Goal: Use online tool/utility: Use online tool/utility

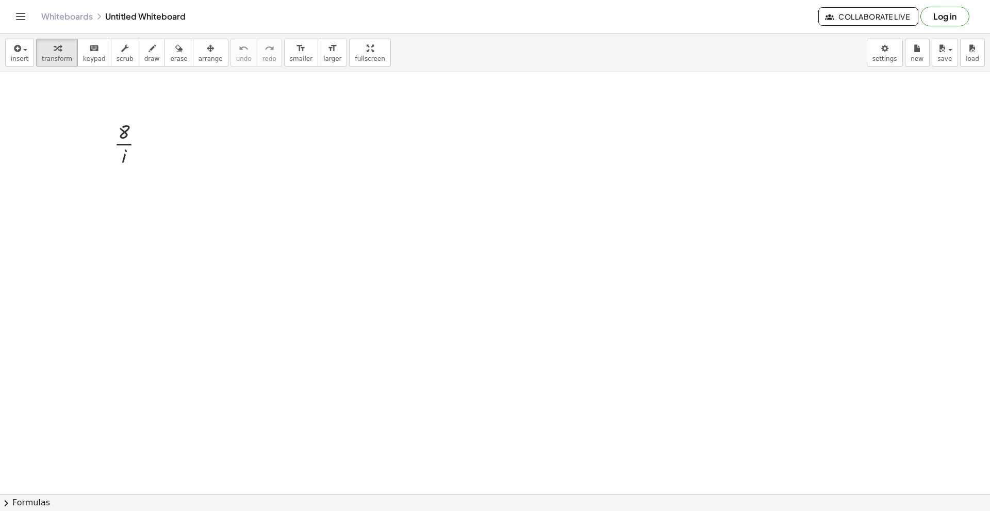
click at [11, 502] on span "chevron_right" at bounding box center [6, 503] width 12 height 12
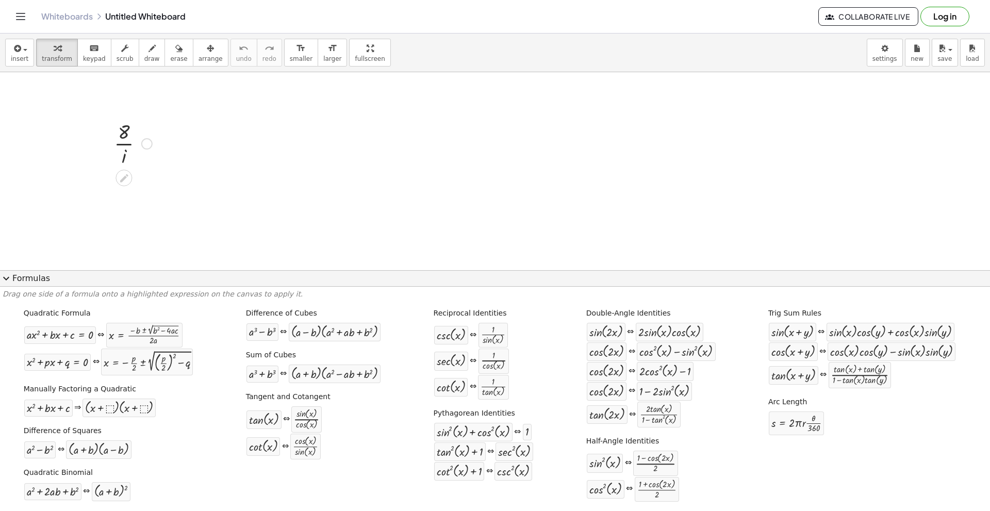
click at [128, 154] on div at bounding box center [133, 143] width 48 height 52
click at [122, 155] on div at bounding box center [133, 143] width 48 height 52
click at [122, 159] on div at bounding box center [133, 143] width 48 height 52
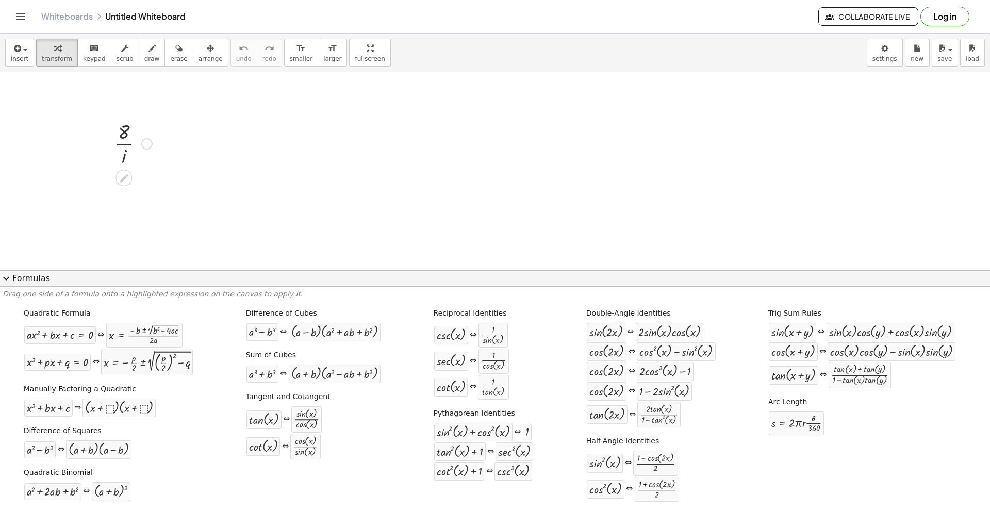
click at [122, 159] on div at bounding box center [133, 143] width 48 height 52
click at [119, 181] on icon at bounding box center [124, 178] width 11 height 11
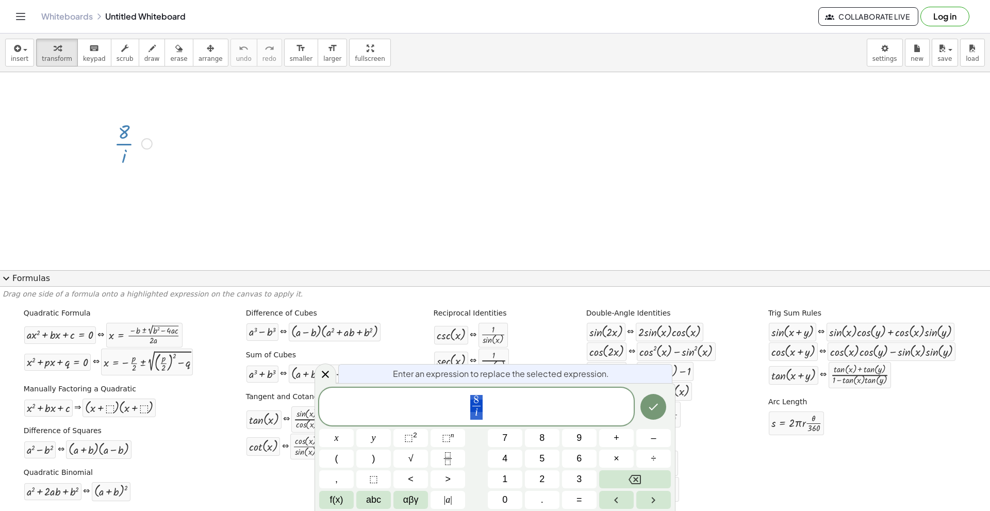
click at [537, 407] on span "8 i ​" at bounding box center [476, 407] width 314 height 27
drag, startPoint x: 516, startPoint y: 416, endPoint x: 448, endPoint y: 396, distance: 71.6
click at [448, 396] on span "8 i ​" at bounding box center [476, 407] width 314 height 27
click at [489, 416] on span "8 i ​" at bounding box center [476, 407] width 314 height 27
drag, startPoint x: 483, startPoint y: 415, endPoint x: 469, endPoint y: 419, distance: 14.3
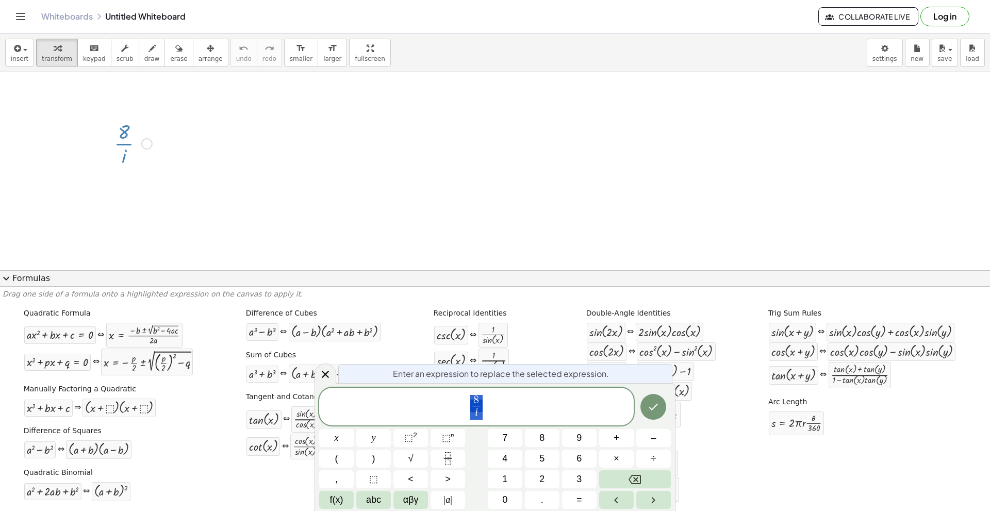
click at [469, 419] on span "8 i ​" at bounding box center [476, 407] width 314 height 27
click at [494, 408] on span "8 i ​ ​" at bounding box center [476, 407] width 314 height 27
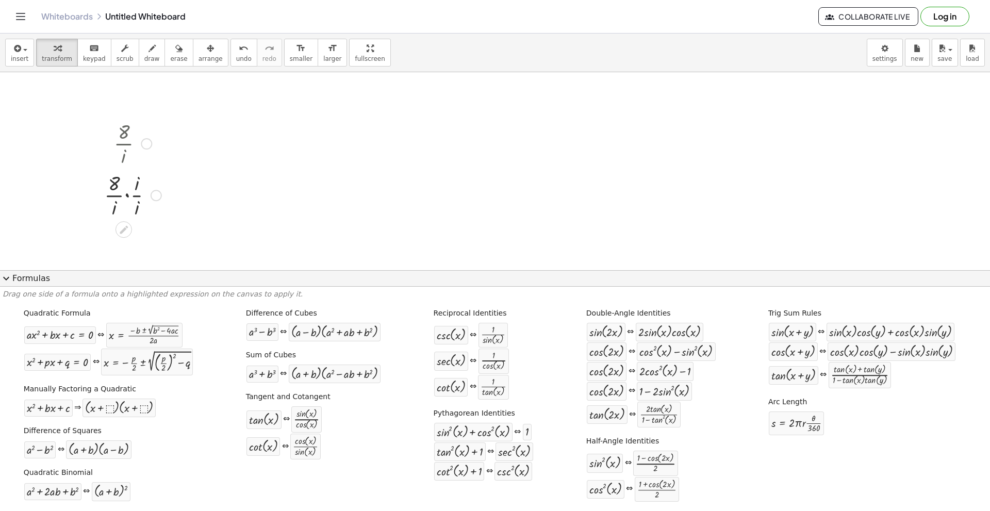
click at [138, 205] on div at bounding box center [133, 195] width 68 height 52
click at [123, 208] on div at bounding box center [133, 195] width 48 height 52
click at [124, 202] on div at bounding box center [133, 195] width 48 height 52
click at [124, 236] on div at bounding box center [123, 229] width 16 height 16
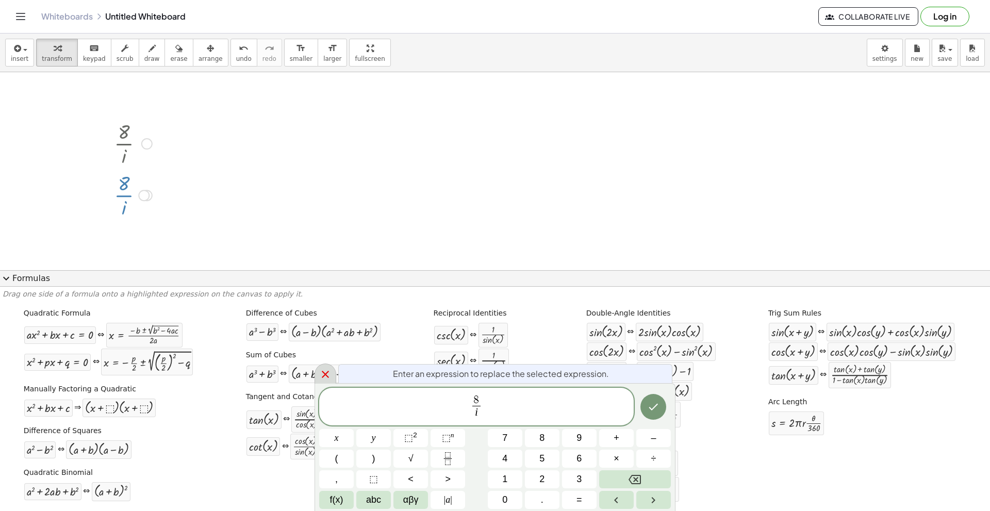
click at [330, 378] on icon at bounding box center [325, 374] width 12 height 12
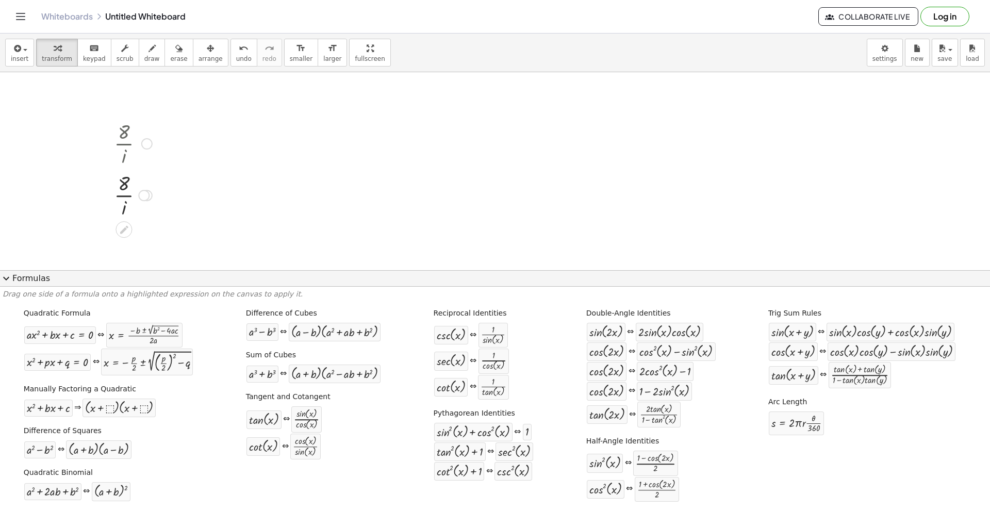
click at [145, 144] on div at bounding box center [146, 143] width 11 height 11
click at [127, 226] on icon at bounding box center [124, 229] width 11 height 11
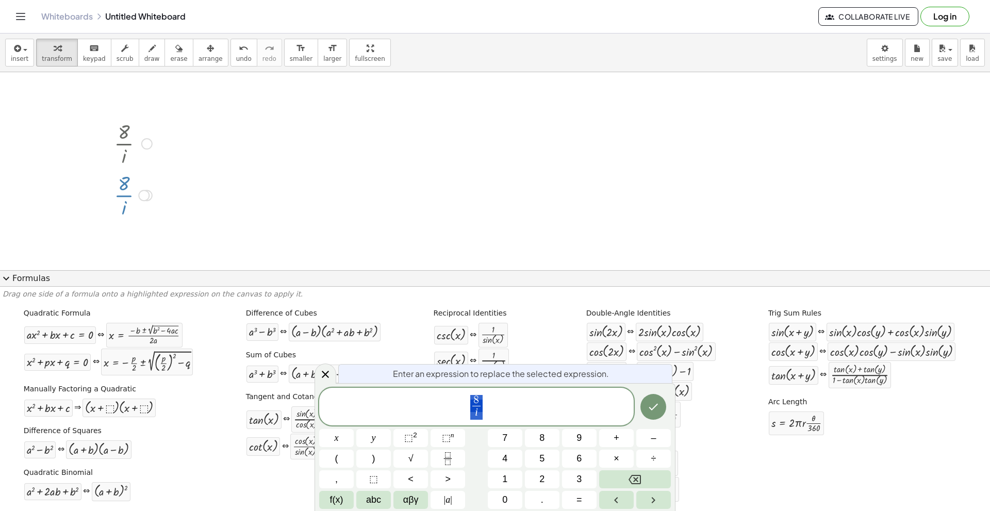
click at [511, 406] on span "8 i ​" at bounding box center [476, 407] width 314 height 27
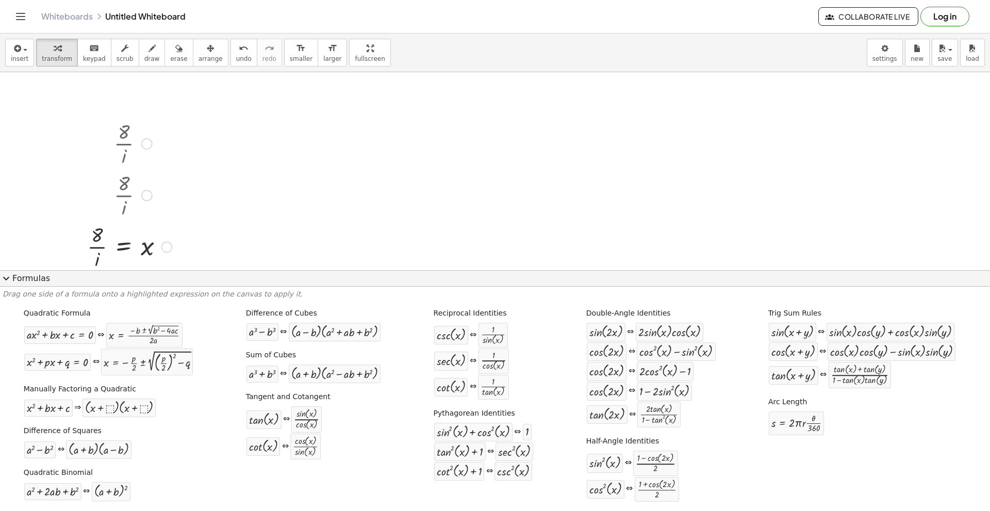
scroll to position [155, 0]
click at [101, 96] on div at bounding box center [129, 91] width 95 height 52
click at [94, 209] on div at bounding box center [129, 195] width 95 height 52
click at [95, 209] on div at bounding box center [129, 195] width 95 height 52
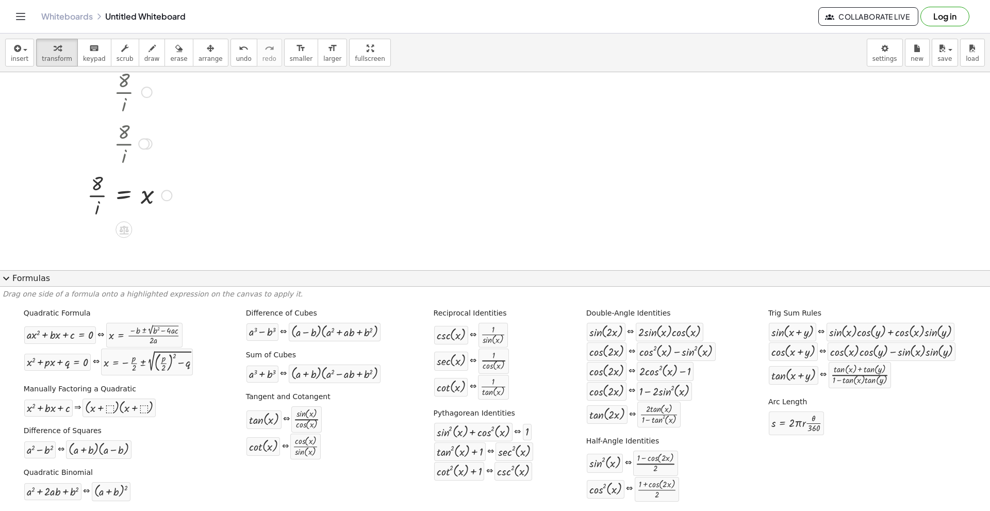
click at [98, 209] on div at bounding box center [129, 195] width 95 height 52
click at [96, 204] on div at bounding box center [129, 195] width 95 height 52
click at [119, 228] on icon at bounding box center [124, 229] width 11 height 11
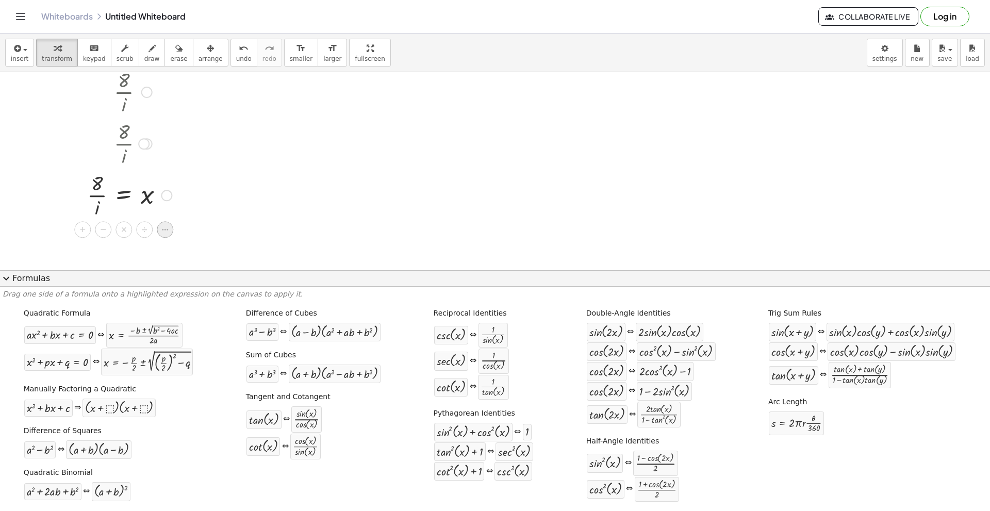
click at [162, 228] on icon at bounding box center [164, 229] width 9 height 9
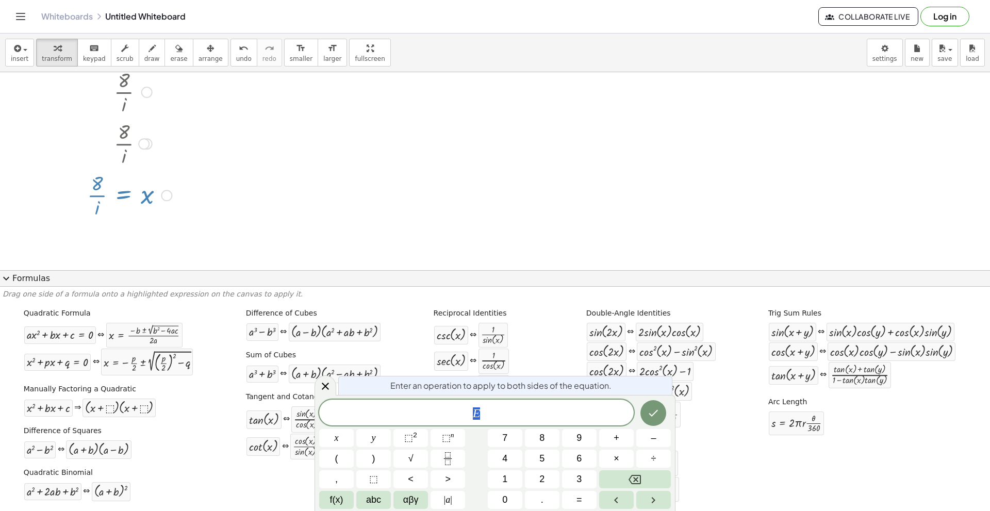
drag, startPoint x: 486, startPoint y: 411, endPoint x: 469, endPoint y: 413, distance: 17.1
click at [469, 413] on span "E" at bounding box center [476, 413] width 314 height 14
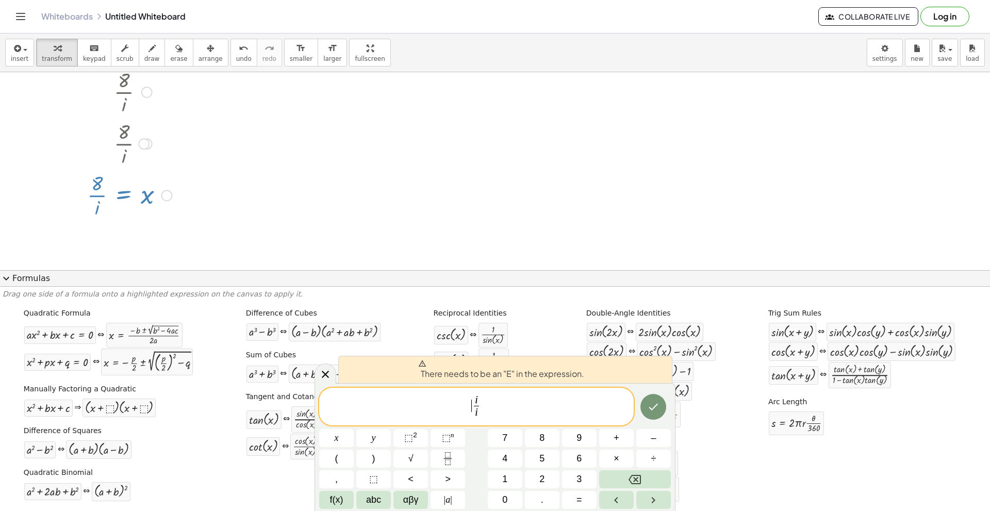
click at [436, 409] on span "​ i i ​" at bounding box center [476, 407] width 314 height 27
drag, startPoint x: 500, startPoint y: 422, endPoint x: 479, endPoint y: 400, distance: 29.9
click at [479, 400] on div "**********" at bounding box center [476, 407] width 314 height 38
click at [478, 404] on var "i" at bounding box center [479, 399] width 3 height 12
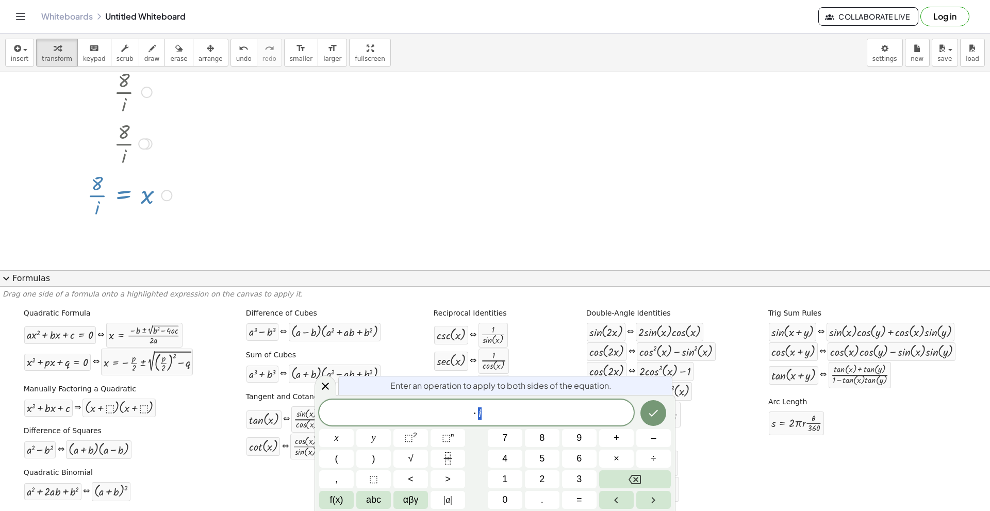
drag, startPoint x: 511, startPoint y: 419, endPoint x: 479, endPoint y: 416, distance: 32.6
click at [479, 416] on span "· i" at bounding box center [476, 413] width 314 height 14
drag, startPoint x: 493, startPoint y: 413, endPoint x: 412, endPoint y: 414, distance: 80.9
click at [412, 414] on span "+" at bounding box center [476, 413] width 314 height 14
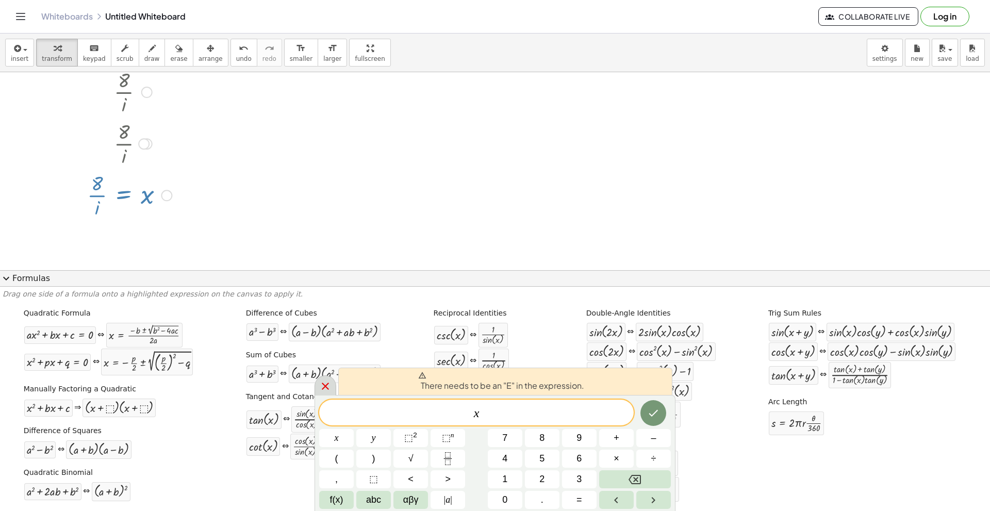
click at [327, 386] on icon at bounding box center [325, 386] width 12 height 12
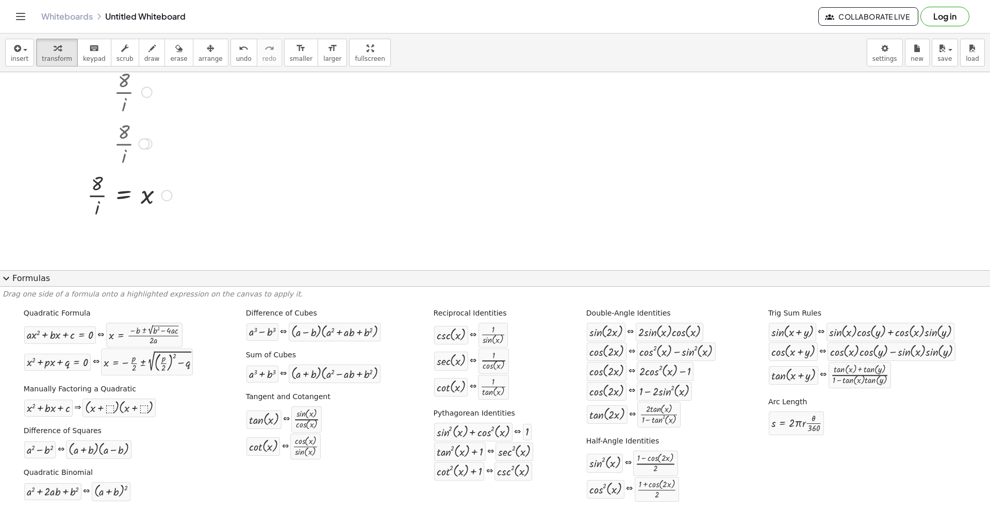
click at [171, 191] on div at bounding box center [129, 195] width 95 height 52
click at [168, 194] on div at bounding box center [166, 195] width 11 height 11
click at [132, 227] on div at bounding box center [128, 228] width 8 height 19
click at [127, 227] on icon at bounding box center [123, 230] width 9 height 9
click at [162, 231] on icon at bounding box center [164, 229] width 9 height 9
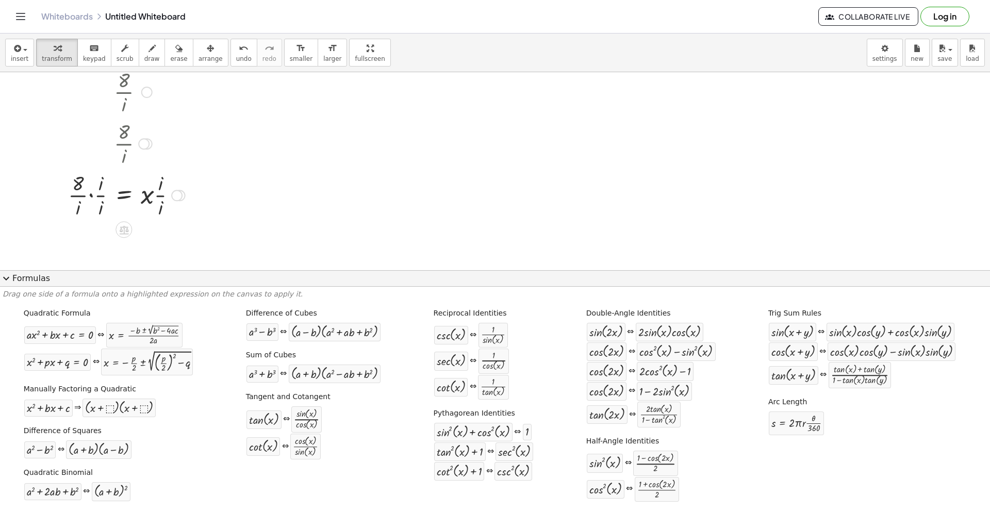
click at [100, 183] on div at bounding box center [126, 195] width 127 height 52
click at [98, 185] on div at bounding box center [126, 195] width 127 height 52
click at [90, 195] on div at bounding box center [126, 195] width 127 height 52
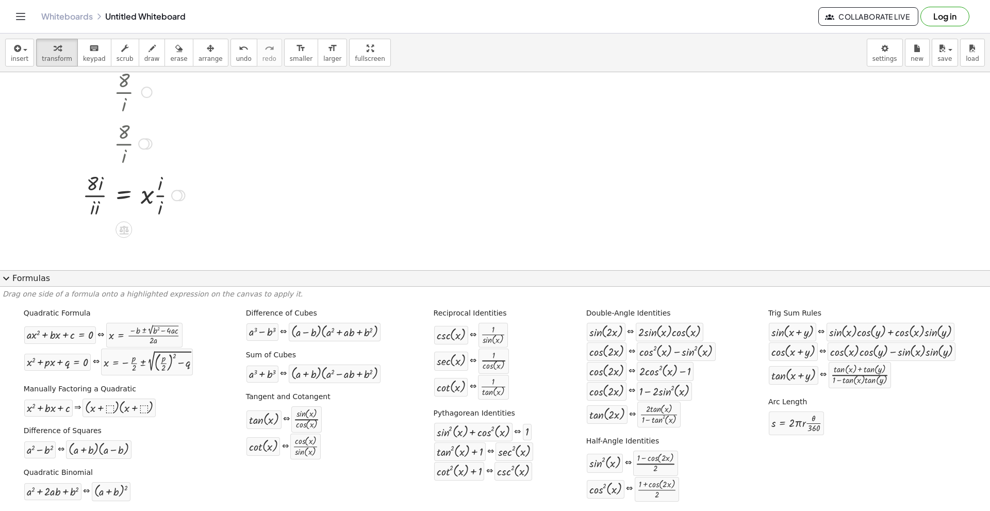
click at [95, 210] on div at bounding box center [133, 195] width 113 height 52
click at [165, 187] on div at bounding box center [133, 195] width 113 height 52
click at [158, 187] on div at bounding box center [133, 195] width 113 height 52
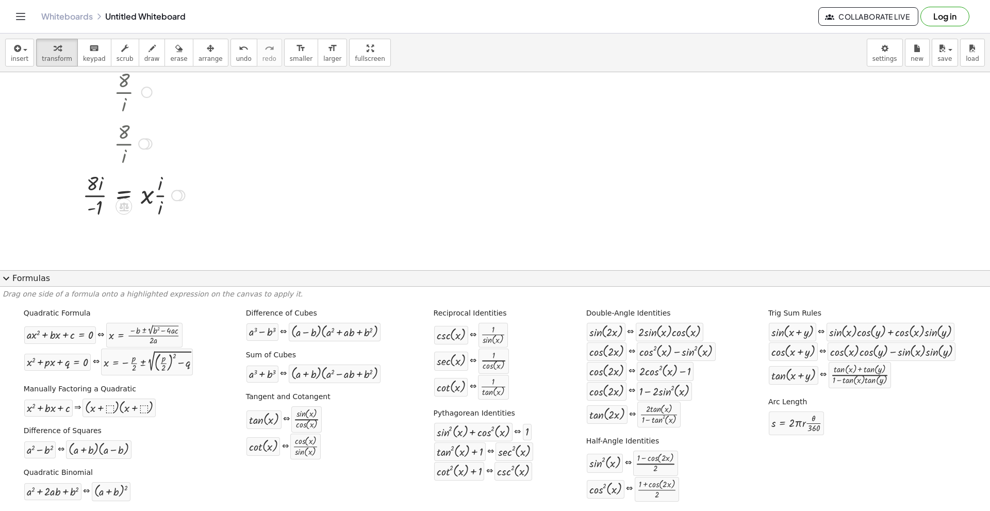
click at [151, 196] on div at bounding box center [133, 195] width 113 height 52
drag, startPoint x: 149, startPoint y: 195, endPoint x: 162, endPoint y: 183, distance: 17.9
click at [162, 183] on div at bounding box center [133, 195] width 113 height 52
click at [144, 192] on div at bounding box center [131, 195] width 109 height 52
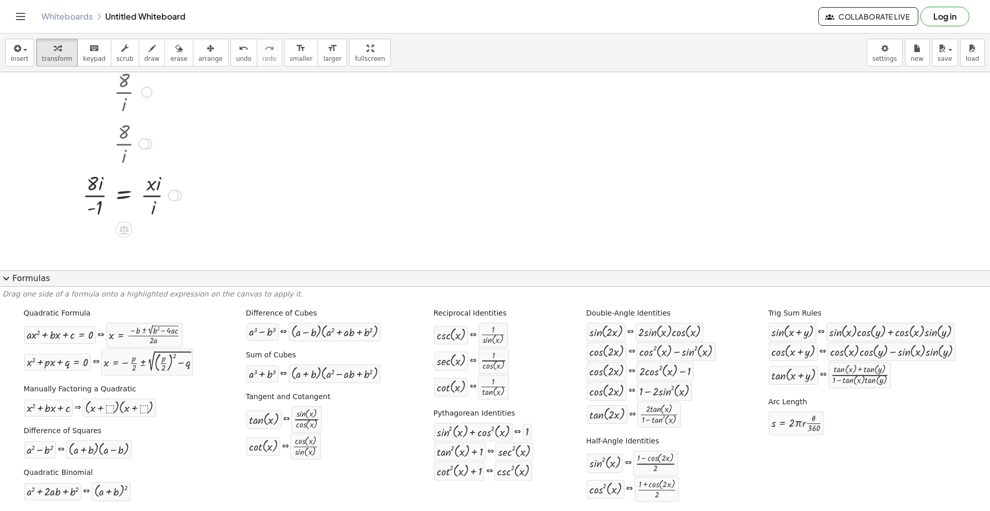
drag, startPoint x: 154, startPoint y: 189, endPoint x: 149, endPoint y: 207, distance: 19.0
click at [153, 197] on div at bounding box center [131, 195] width 109 height 52
click at [149, 208] on div at bounding box center [131, 195] width 109 height 52
click at [152, 205] on div at bounding box center [131, 195] width 109 height 52
click at [98, 185] on div at bounding box center [131, 195] width 109 height 52
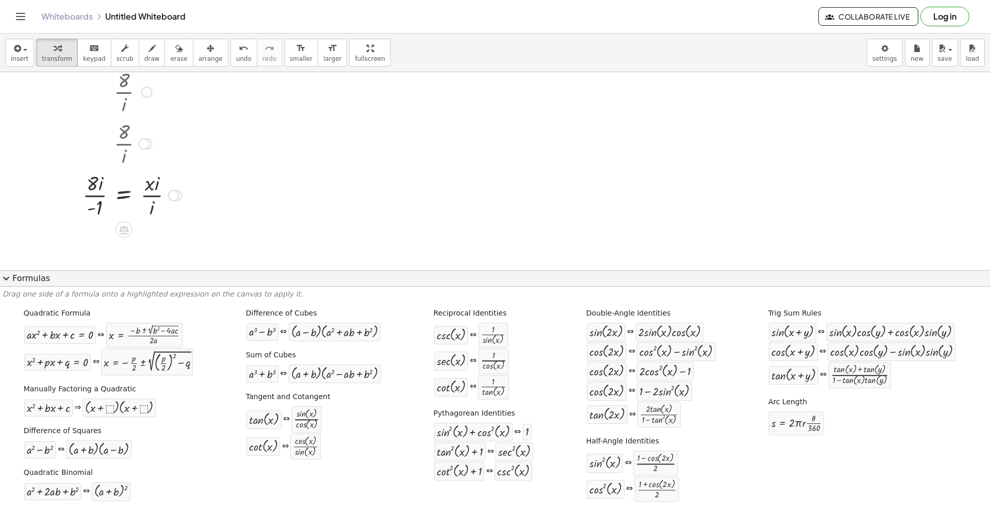
click at [98, 185] on div at bounding box center [131, 195] width 109 height 52
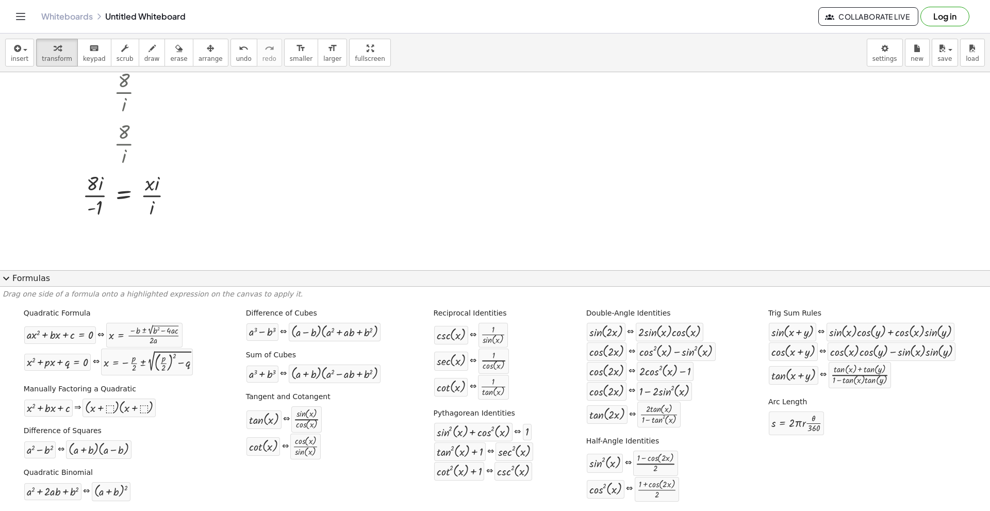
click at [28, 280] on button "expand_more Formulas" at bounding box center [495, 278] width 990 height 16
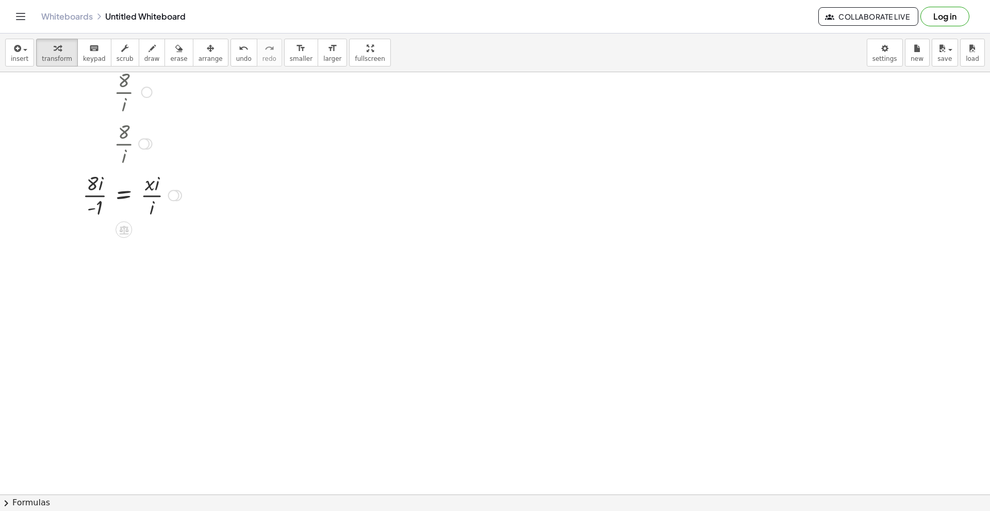
click at [90, 188] on div at bounding box center [131, 195] width 109 height 52
click at [96, 181] on div at bounding box center [131, 195] width 109 height 52
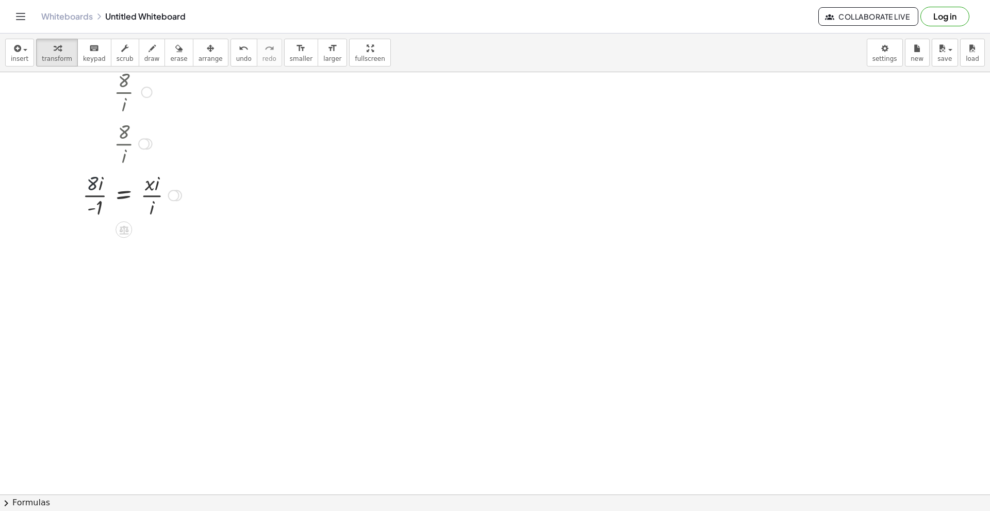
click at [91, 181] on div at bounding box center [131, 195] width 109 height 52
click at [92, 183] on div at bounding box center [131, 195] width 109 height 52
drag, startPoint x: 93, startPoint y: 187, endPoint x: 96, endPoint y: 182, distance: 5.3
click at [96, 182] on div at bounding box center [131, 195] width 109 height 52
click at [99, 209] on div at bounding box center [131, 195] width 109 height 52
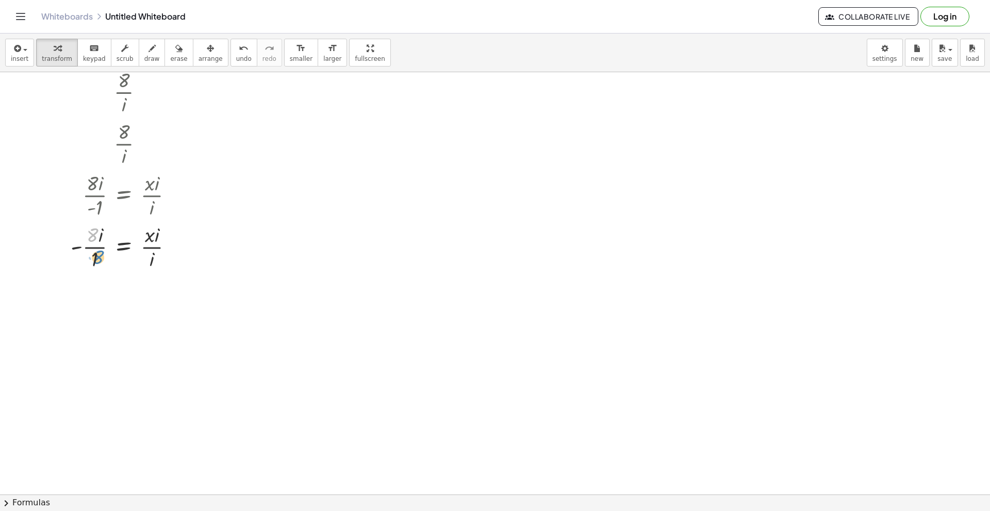
drag, startPoint x: 95, startPoint y: 184, endPoint x: 98, endPoint y: 197, distance: 13.6
click at [124, 92] on div "· 8 · i Go back to this line Copy line as LaTeX Copy derivation as LaTeX · · 8 …" at bounding box center [124, 92] width 0 height 0
click at [180, 195] on div at bounding box center [176, 195] width 11 height 11
click at [175, 195] on div "Go back to this line Copy line as LaTeX Copy derivation as LaTeX" at bounding box center [173, 195] width 11 height 11
click at [215, 181] on span "Go back to this line" at bounding box center [225, 179] width 61 height 8
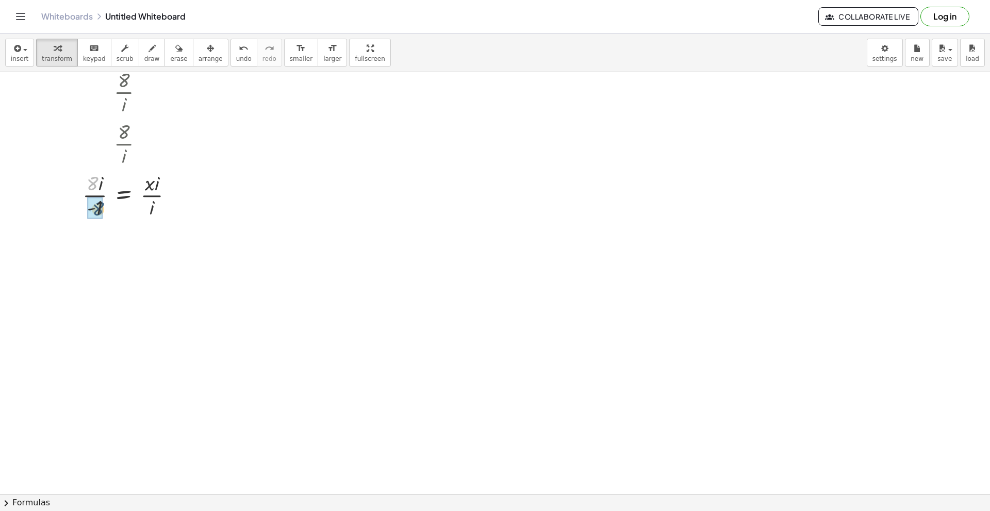
drag, startPoint x: 93, startPoint y: 177, endPoint x: 99, endPoint y: 203, distance: 26.4
click at [92, 255] on div at bounding box center [128, 246] width 118 height 52
click at [93, 247] on div at bounding box center [128, 246] width 118 height 52
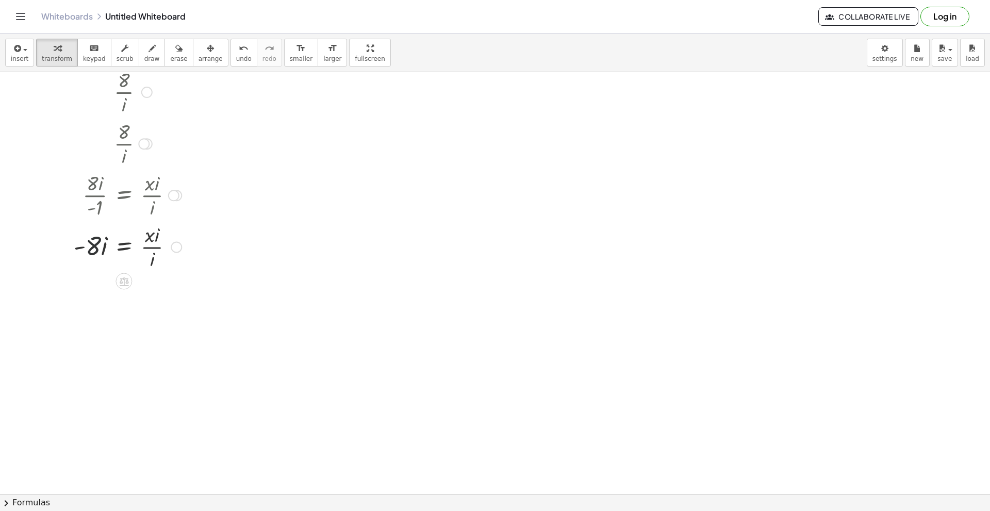
click at [84, 248] on div at bounding box center [128, 246] width 118 height 52
click at [82, 248] on div at bounding box center [128, 246] width 118 height 52
click at [153, 235] on div at bounding box center [128, 246] width 118 height 52
drag, startPoint x: 155, startPoint y: 238, endPoint x: 148, endPoint y: 250, distance: 14.1
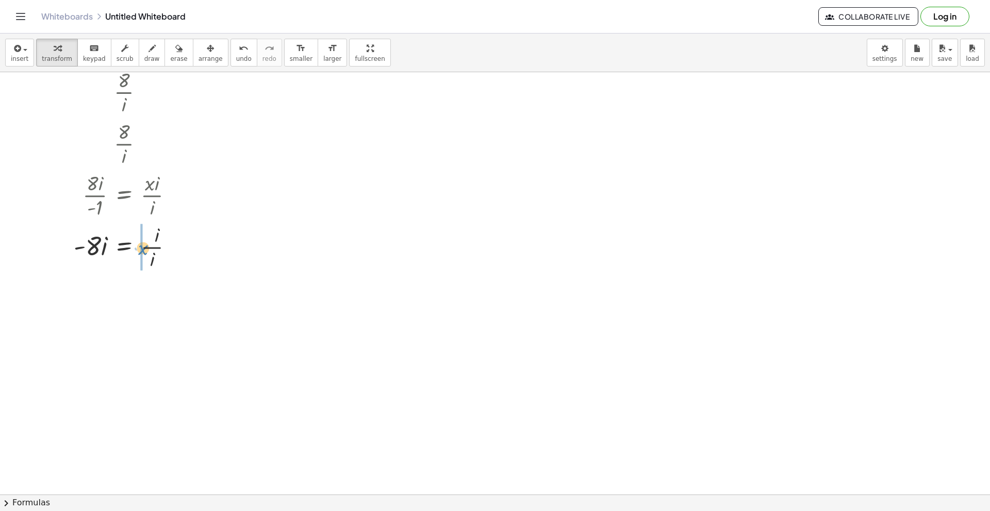
click at [148, 250] on div at bounding box center [128, 246] width 118 height 52
click at [124, 92] on div "· 8 · i Go back to this line Copy line as LaTeX Copy derivation as LaTeX · · 8 …" at bounding box center [124, 92] width 0 height 0
click at [157, 244] on div at bounding box center [130, 246] width 122 height 52
click at [156, 294] on div at bounding box center [130, 298] width 122 height 52
click at [156, 294] on div at bounding box center [128, 297] width 118 height 35
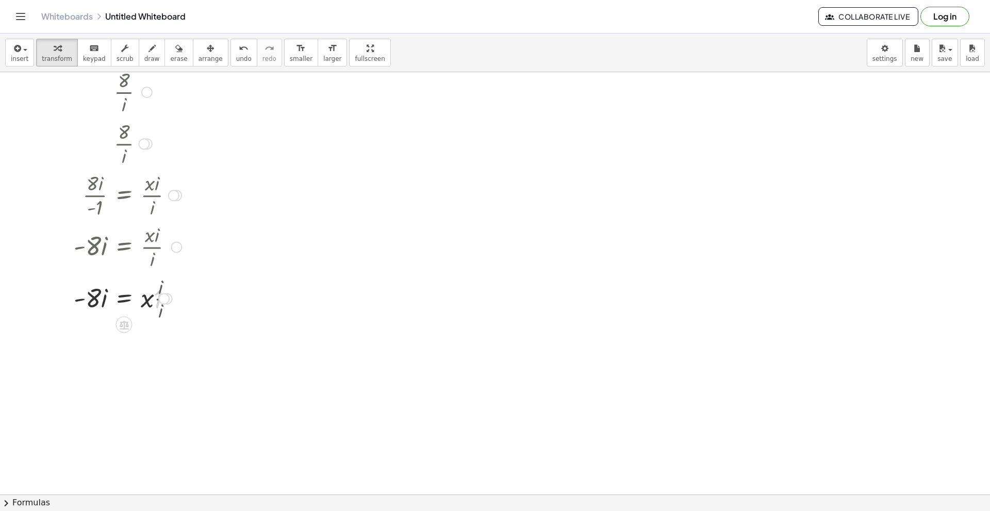
click at [156, 294] on div at bounding box center [128, 297] width 118 height 35
click at [149, 349] on div at bounding box center [130, 341] width 122 height 35
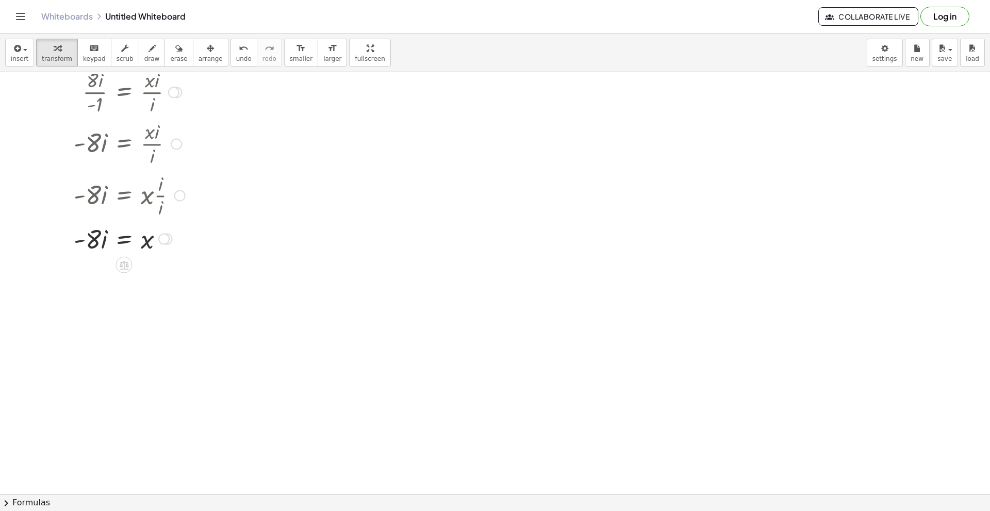
click at [97, 236] on div at bounding box center [130, 238] width 122 height 35
click at [86, 244] on div at bounding box center [130, 238] width 122 height 35
click at [83, 238] on div at bounding box center [130, 238] width 122 height 35
click at [97, 240] on div at bounding box center [130, 238] width 122 height 35
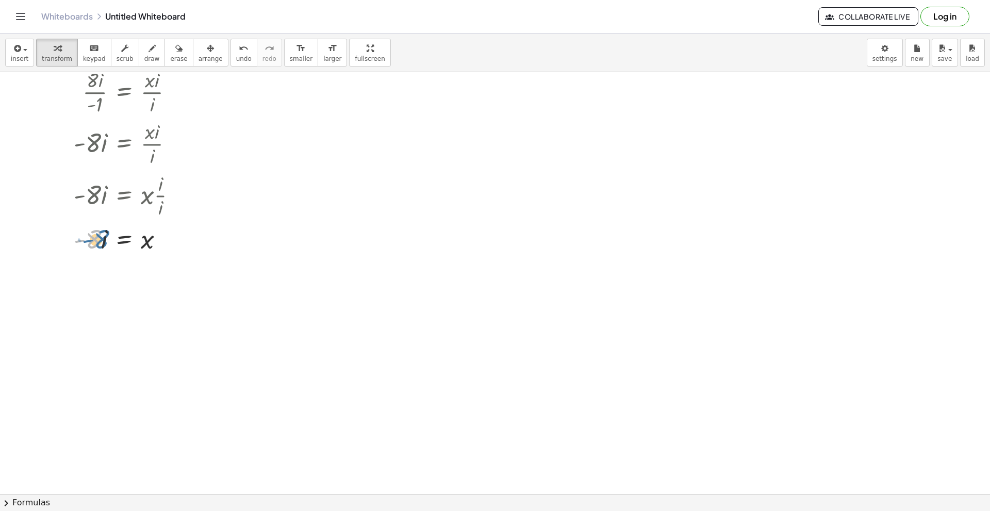
drag, startPoint x: 92, startPoint y: 239, endPoint x: 103, endPoint y: 238, distance: 11.4
click at [97, 238] on div at bounding box center [130, 238] width 122 height 35
drag, startPoint x: 145, startPoint y: 240, endPoint x: 146, endPoint y: 245, distance: 5.3
click at [146, 245] on div at bounding box center [130, 238] width 122 height 35
drag, startPoint x: 102, startPoint y: 240, endPoint x: 102, endPoint y: 247, distance: 7.2
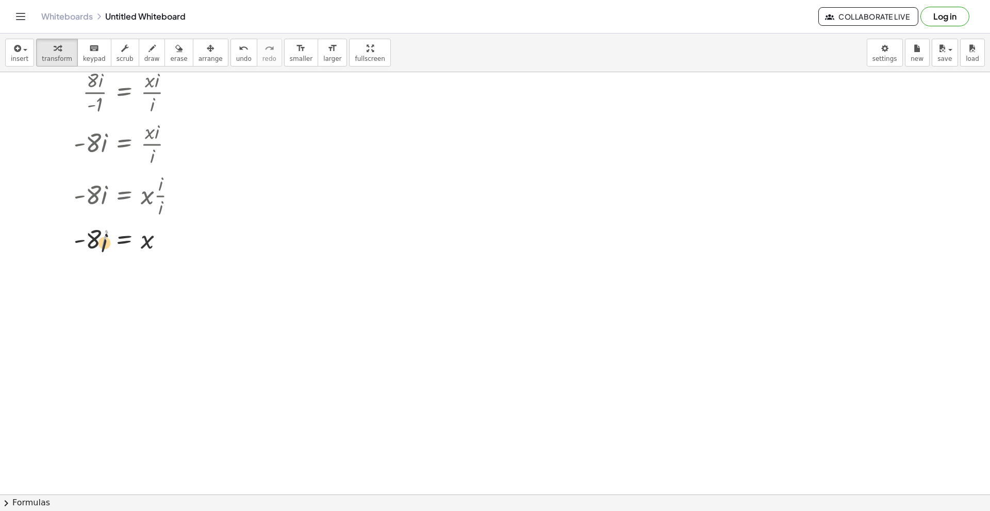
click at [102, 247] on div at bounding box center [130, 238] width 122 height 35
click at [103, 246] on div at bounding box center [130, 238] width 122 height 35
